Goal: Obtain resource: Obtain resource

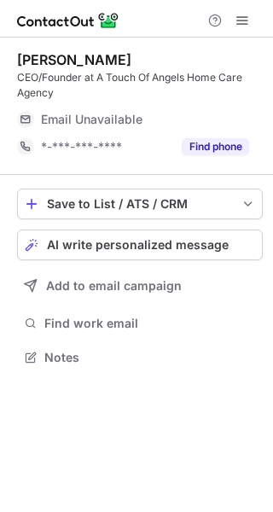
scroll to position [346, 273]
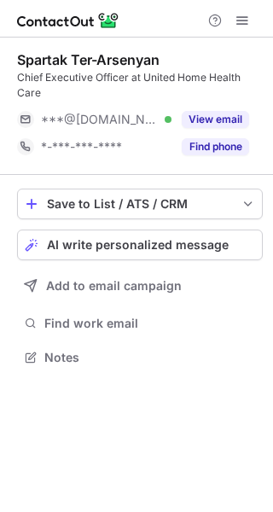
scroll to position [346, 273]
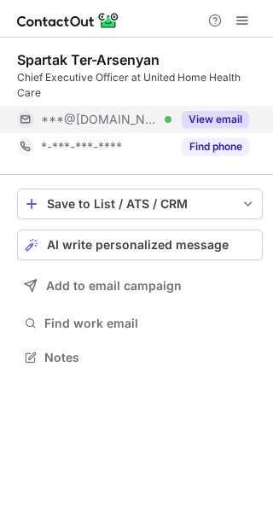
click at [206, 111] on button "View email" at bounding box center [215, 119] width 67 height 17
